Goal: Transaction & Acquisition: Obtain resource

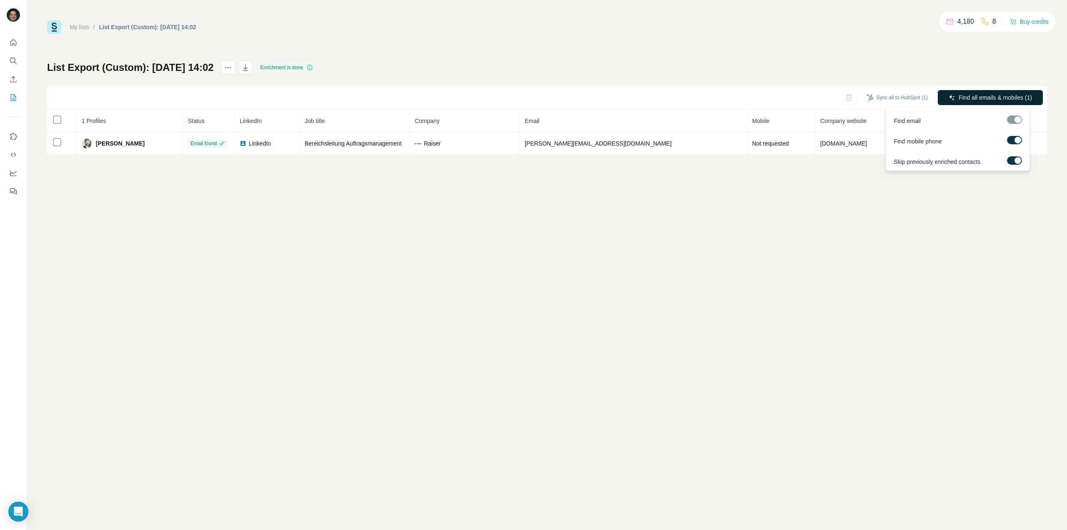
click at [953, 97] on button "Find all emails & mobiles (1)" at bounding box center [990, 97] width 105 height 15
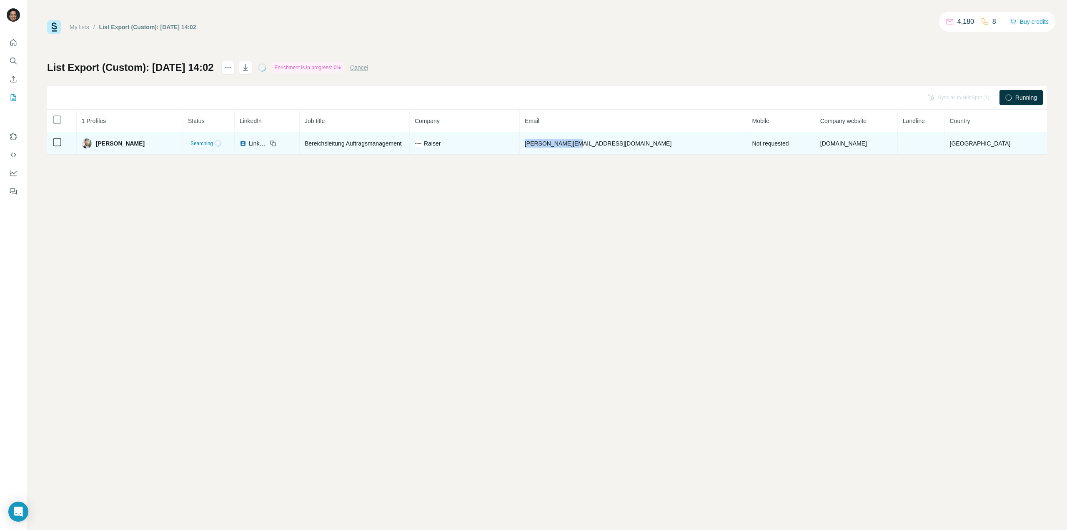
drag, startPoint x: 635, startPoint y: 142, endPoint x: 568, endPoint y: 142, distance: 66.7
click at [568, 142] on td "[PERSON_NAME][EMAIL_ADDRESS][DOMAIN_NAME]" at bounding box center [634, 143] width 228 height 23
copy span "[PERSON_NAME][EMAIL_ADDRESS][DOMAIN_NAME]"
drag, startPoint x: 172, startPoint y: 142, endPoint x: 107, endPoint y: 143, distance: 65.0
click at [107, 143] on div "[PERSON_NAME]" at bounding box center [126, 143] width 93 height 10
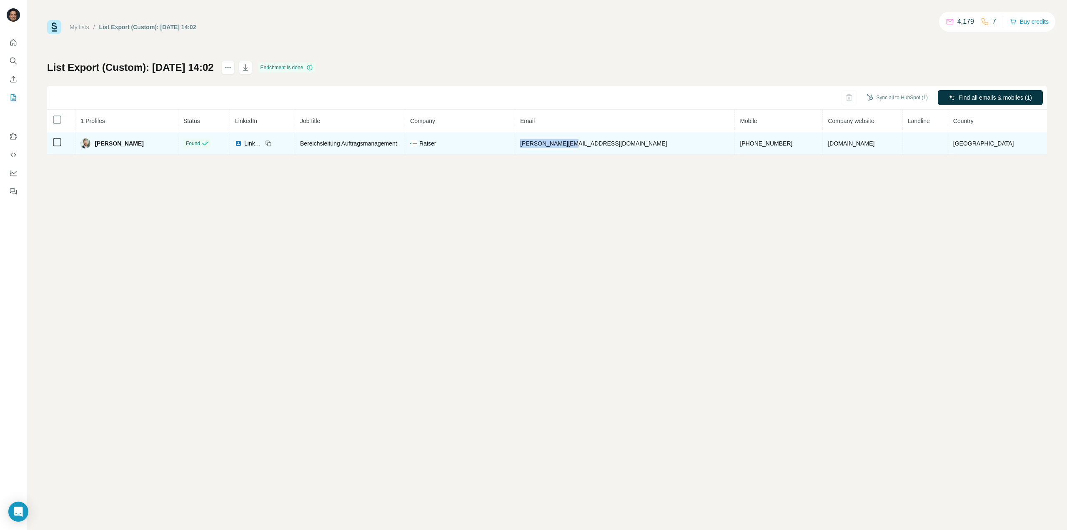
copy span "[PERSON_NAME]"
drag, startPoint x: 349, startPoint y: 143, endPoint x: 465, endPoint y: 146, distance: 116.8
click at [465, 146] on tr "[PERSON_NAME] Found LinkedIn Bereichsleitung Auftragsmanagement Raiser [PERSON_…" at bounding box center [547, 143] width 1000 height 23
copy span "Bereichsleitung Auftragsmanagement"
drag, startPoint x: 745, startPoint y: 140, endPoint x: 684, endPoint y: 142, distance: 61.3
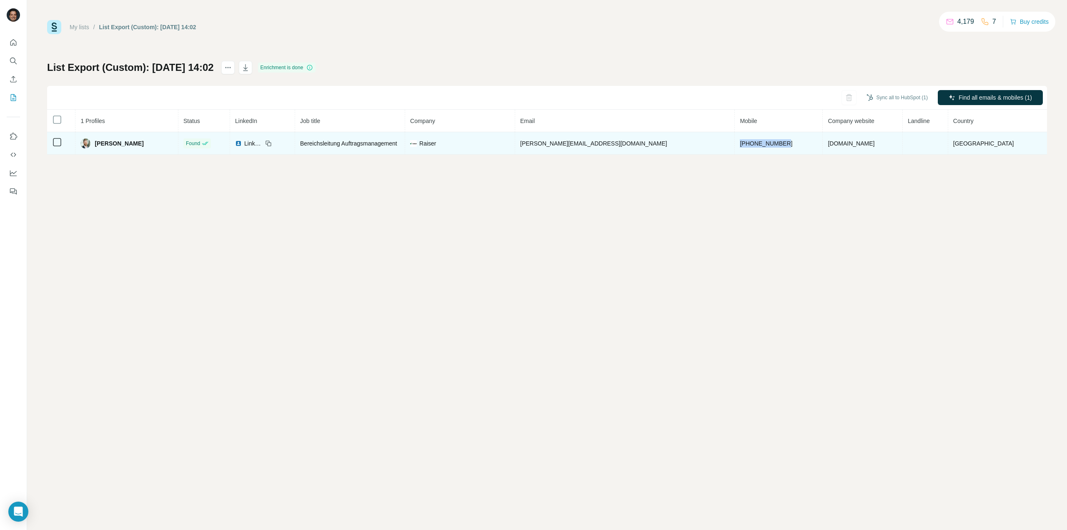
click at [735, 142] on td "[PHONE_NUMBER]" at bounding box center [779, 143] width 88 height 23
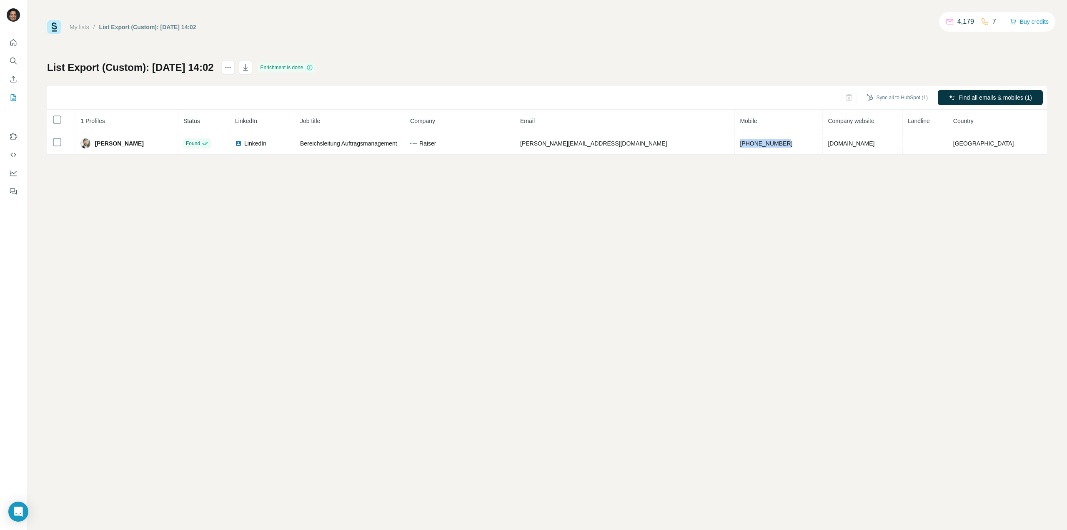
copy span "[PHONE_NUMBER]"
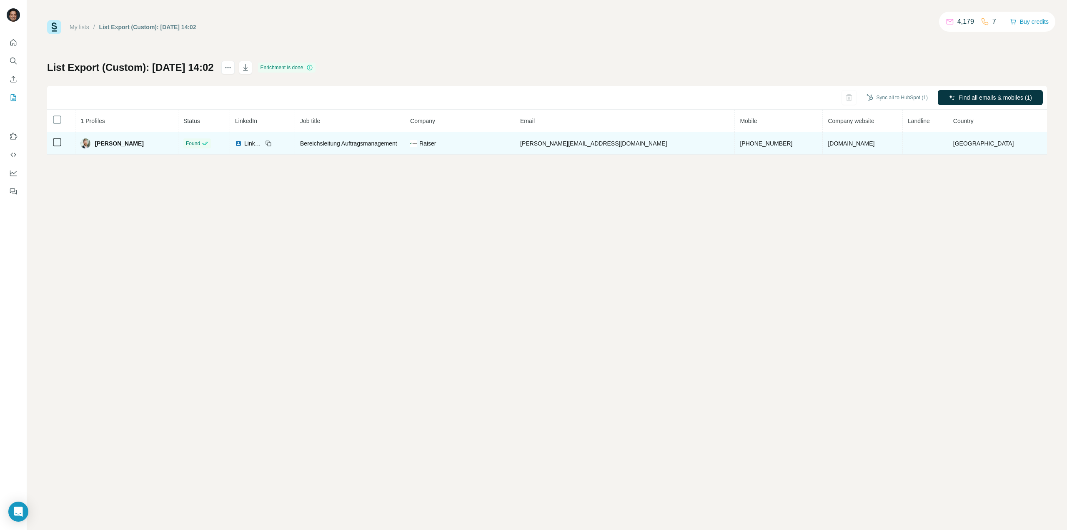
click at [272, 143] on icon at bounding box center [268, 143] width 7 height 7
click at [269, 142] on icon at bounding box center [268, 143] width 4 height 4
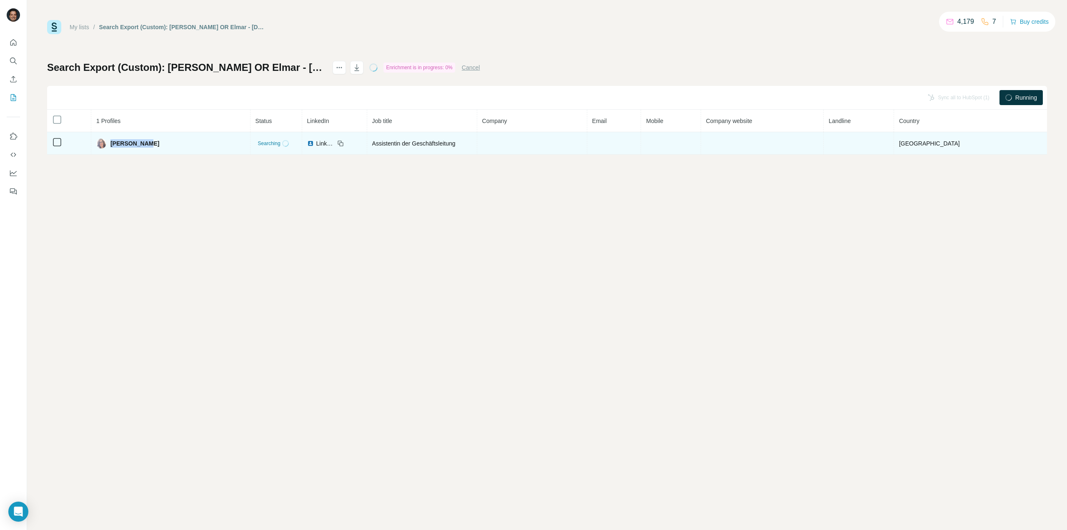
drag, startPoint x: 186, startPoint y: 142, endPoint x: 117, endPoint y: 142, distance: 69.2
click at [117, 142] on div "Silke Mirna" at bounding box center [170, 143] width 149 height 10
copy span "Silke Mirna"
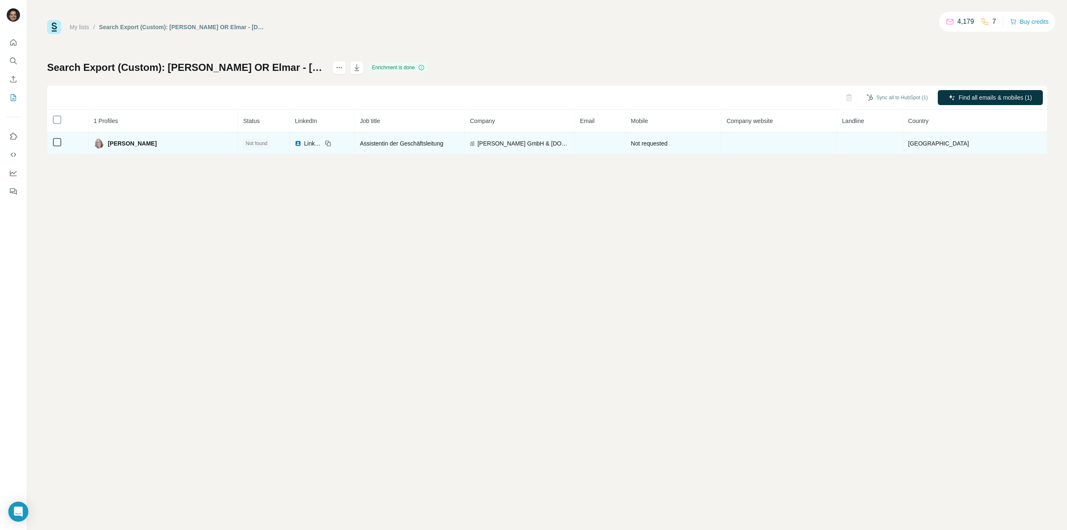
click at [360, 143] on span "Assistentin der Geschäftsleitung" at bounding box center [401, 143] width 83 height 7
copy tr "Assistentin der Geschäftsleitung"
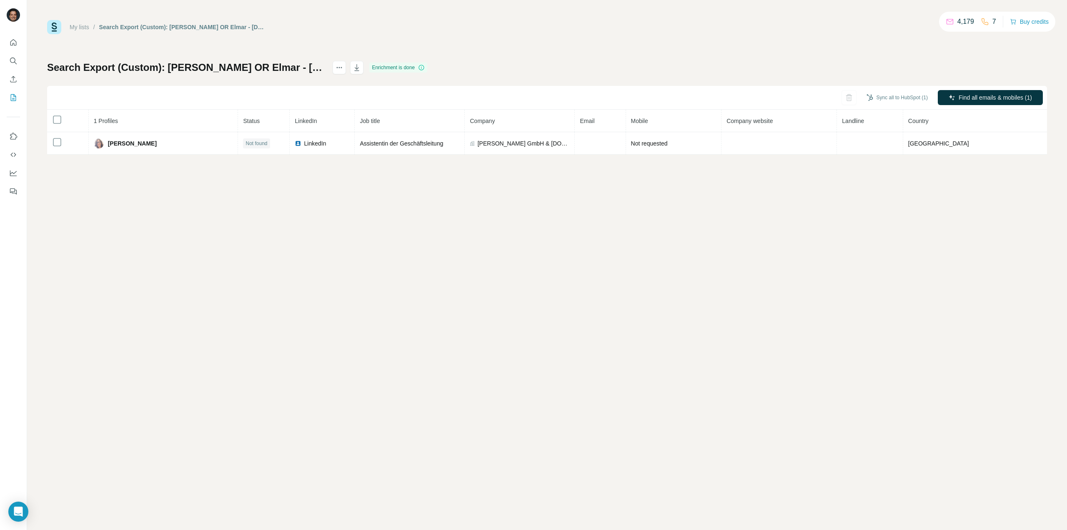
click at [382, 173] on div "My lists / Search Export (Custom): Mirna OR Elmar - 03/09/2025 14:15 4,179 7 Bu…" at bounding box center [547, 265] width 1040 height 530
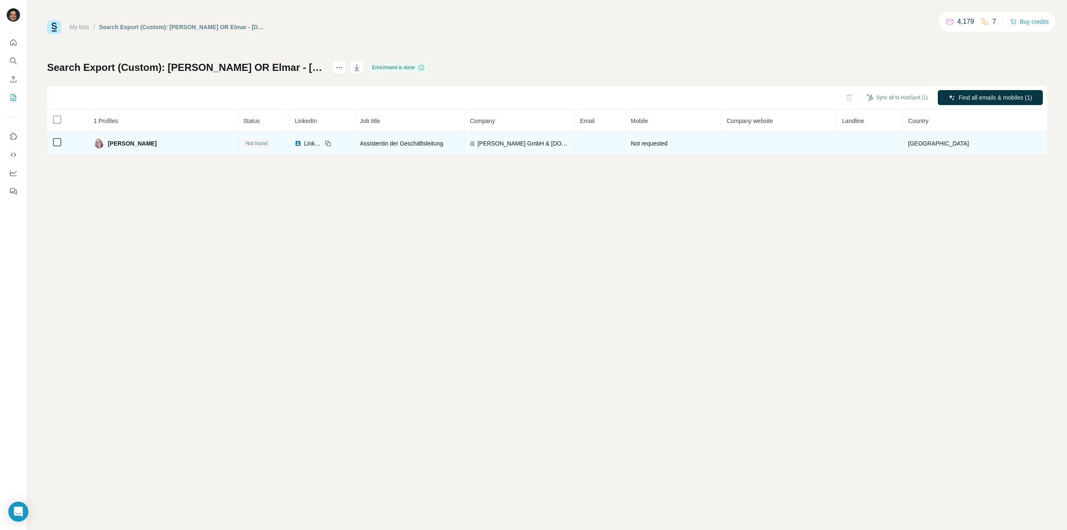
click at [325, 141] on icon at bounding box center [328, 143] width 7 height 7
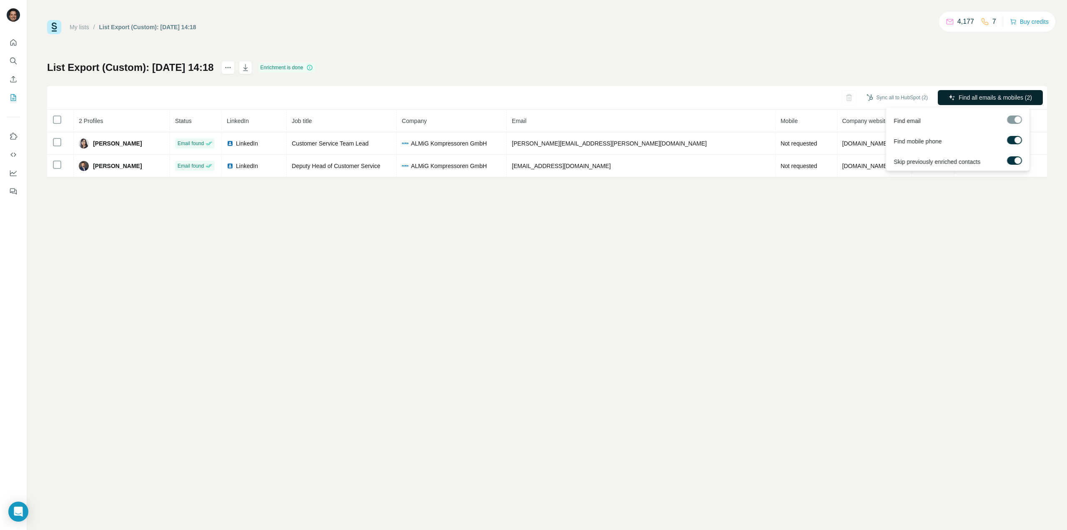
click at [970, 100] on span "Find all emails & mobiles (2)" at bounding box center [995, 97] width 73 height 8
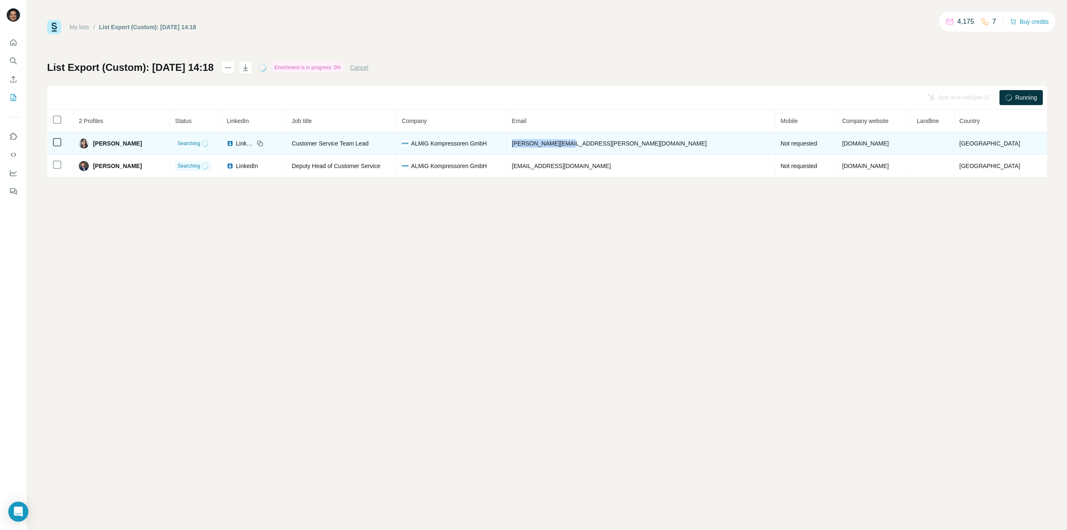
drag, startPoint x: 623, startPoint y: 142, endPoint x: 565, endPoint y: 142, distance: 58.4
click at [565, 142] on td "irina.rau@almig.de" at bounding box center [641, 143] width 269 height 23
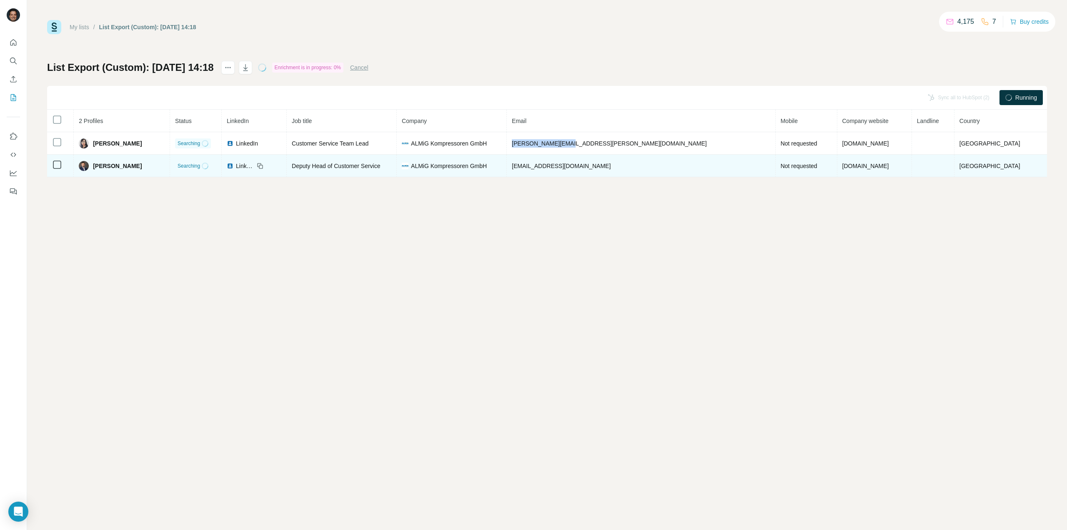
copy span "irina.rau@almig.de"
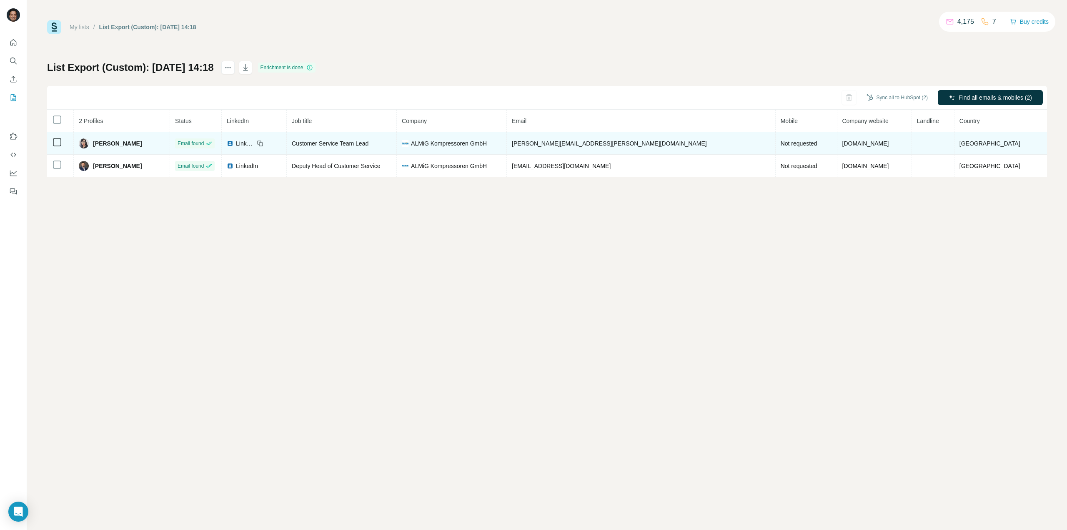
click at [369, 141] on span "Customer Service Team Lead" at bounding box center [330, 143] width 77 height 7
copy span "Customer Service Team Lead"
click at [263, 142] on icon at bounding box center [260, 143] width 7 height 7
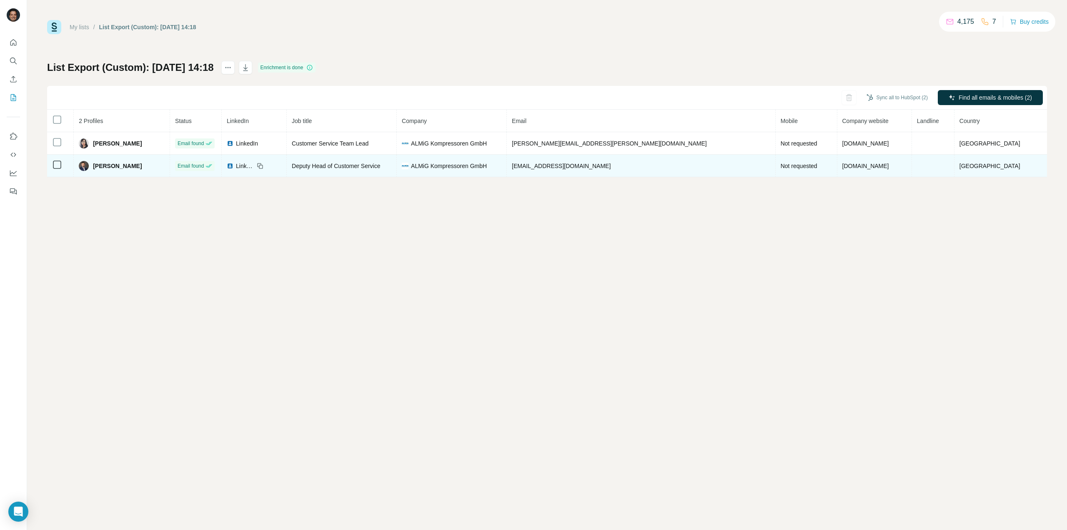
drag, startPoint x: 171, startPoint y: 164, endPoint x: 103, endPoint y: 166, distance: 67.6
click at [103, 166] on div "Sirat Ahmadzai" at bounding box center [122, 166] width 86 height 10
copy div "Sirat Ahmadzai"
click at [263, 165] on icon at bounding box center [260, 166] width 7 height 7
click at [380, 167] on span "Deputy Head of Customer Service" at bounding box center [336, 166] width 88 height 7
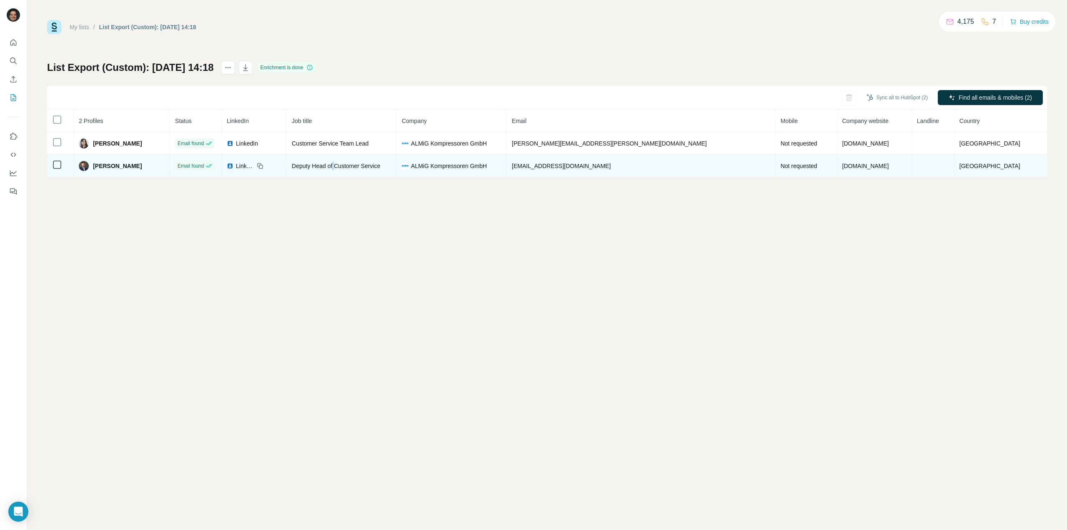
click at [380, 167] on span "Deputy Head of Customer Service" at bounding box center [336, 166] width 88 height 7
copy span "Deputy Head of Customer Service"
drag, startPoint x: 474, startPoint y: 167, endPoint x: 459, endPoint y: 168, distance: 14.6
click at [459, 168] on div "ALMiG Kompressoren GmbH" at bounding box center [452, 166] width 100 height 8
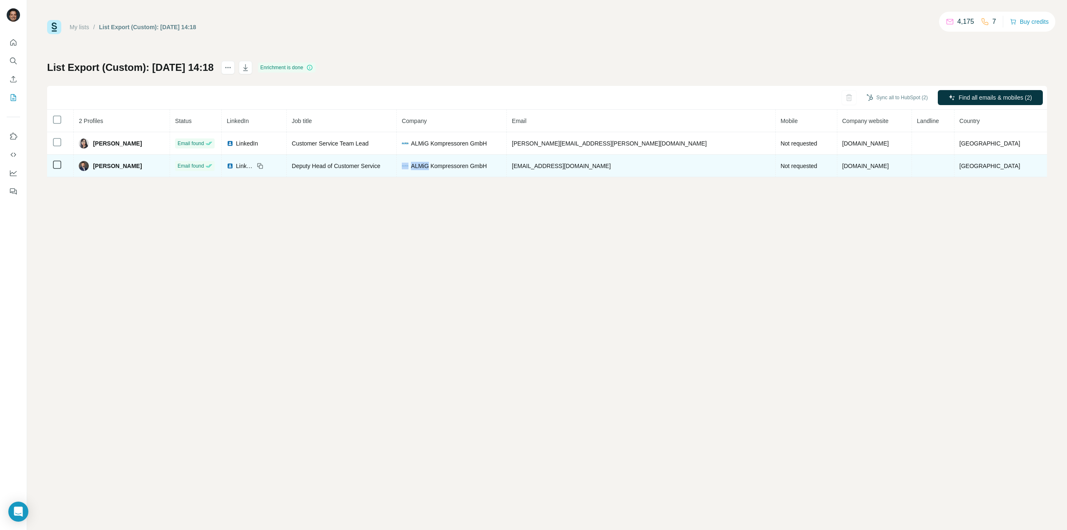
copy div "ALMiG"
drag, startPoint x: 625, startPoint y: 166, endPoint x: 563, endPoint y: 166, distance: 61.3
click at [563, 166] on td "sirat@almig.de" at bounding box center [641, 166] width 269 height 23
copy span "sirat@almig.de"
